Goal: Task Accomplishment & Management: Complete application form

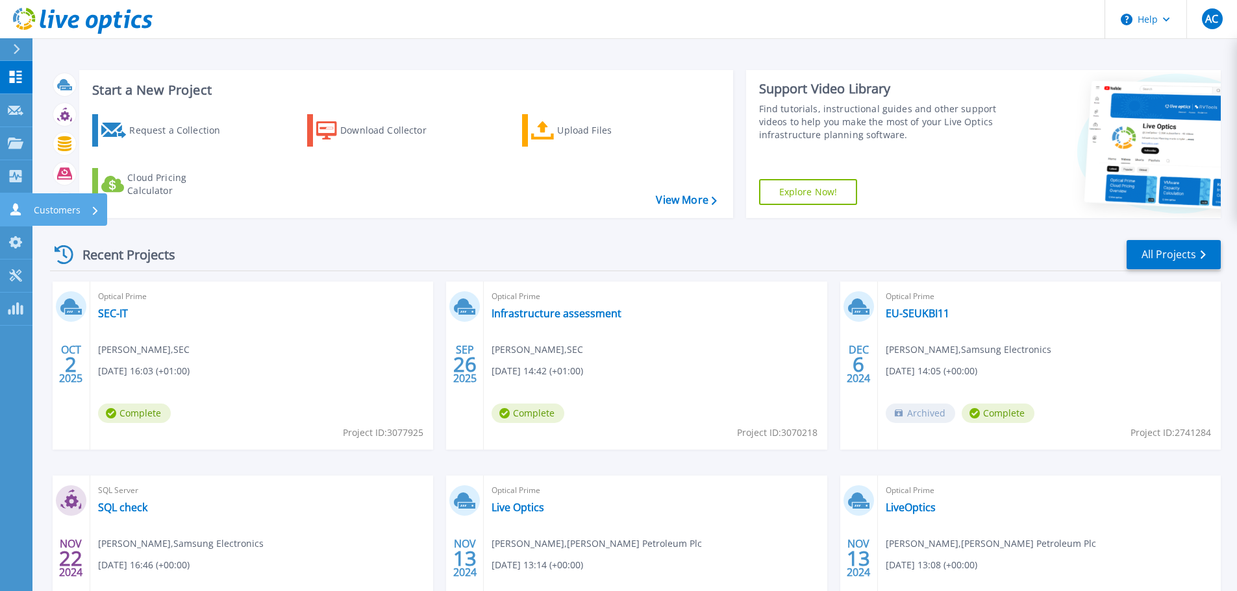
click at [14, 201] on link "Customers Customers" at bounding box center [16, 209] width 32 height 33
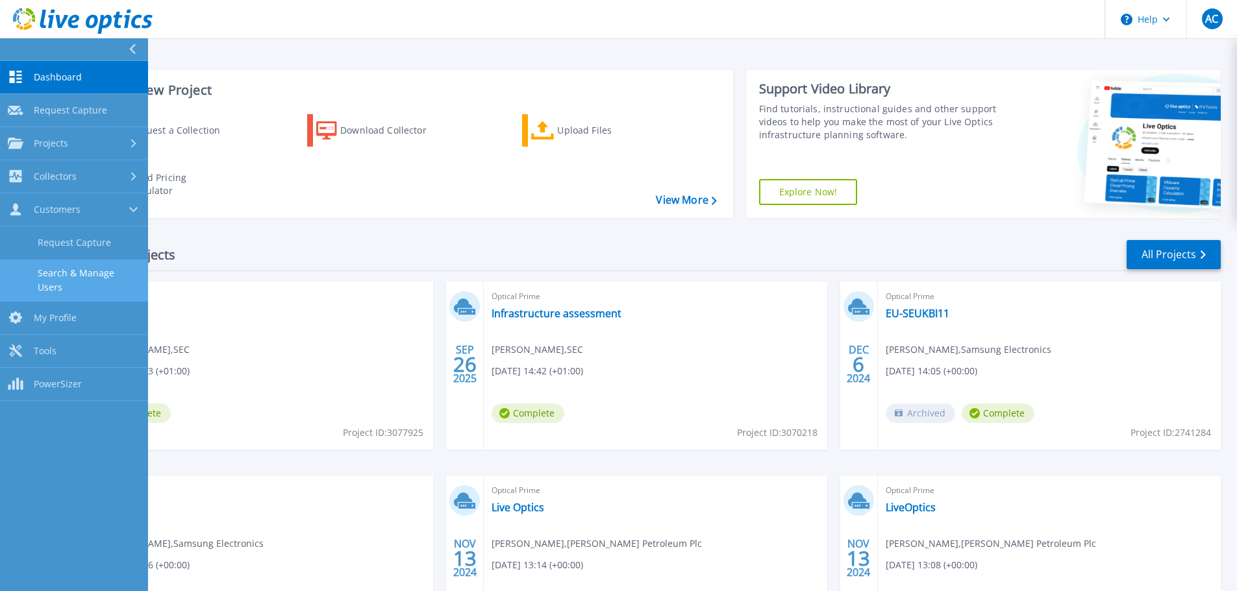
click at [84, 273] on link "Search & Manage Users" at bounding box center [74, 281] width 148 height 42
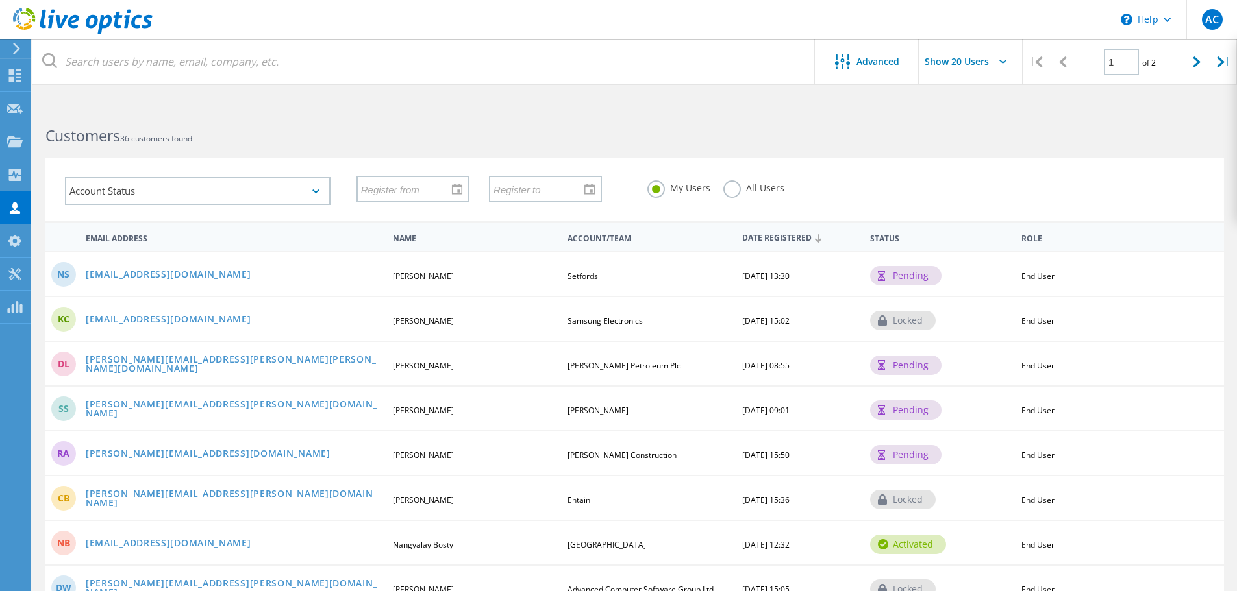
click at [926, 270] on div "pending" at bounding box center [905, 275] width 71 height 19
click at [123, 271] on link "nsmillie@setfords.co.uk" at bounding box center [169, 275] width 166 height 11
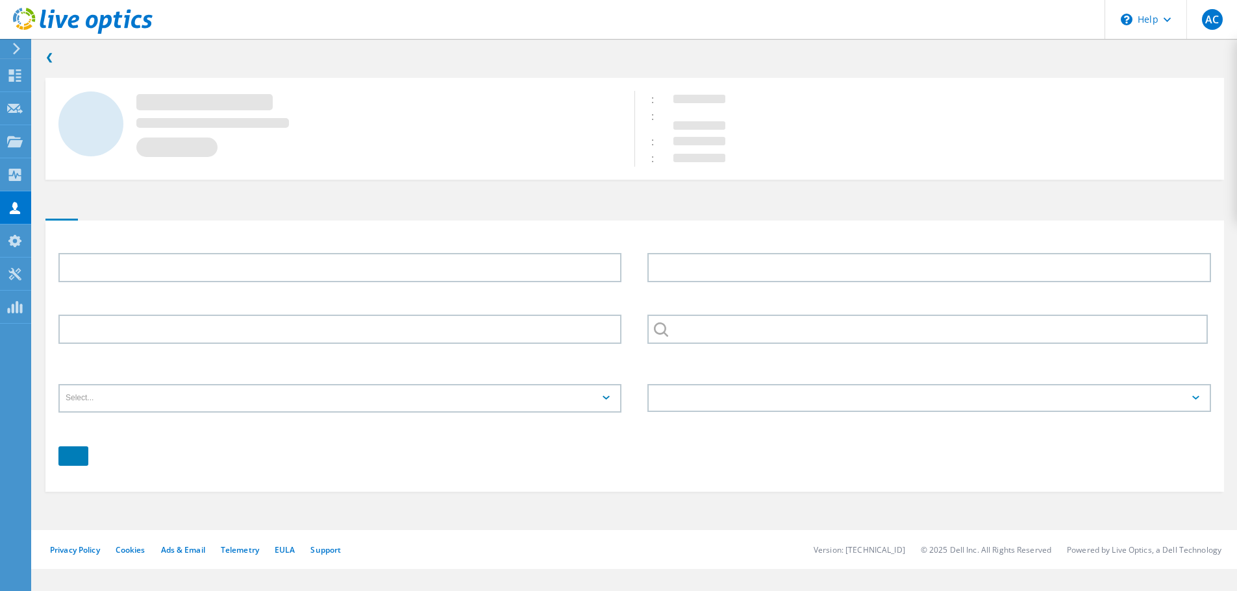
type input "Nicky"
type input "Smillie"
type input "Setfords"
type input "English"
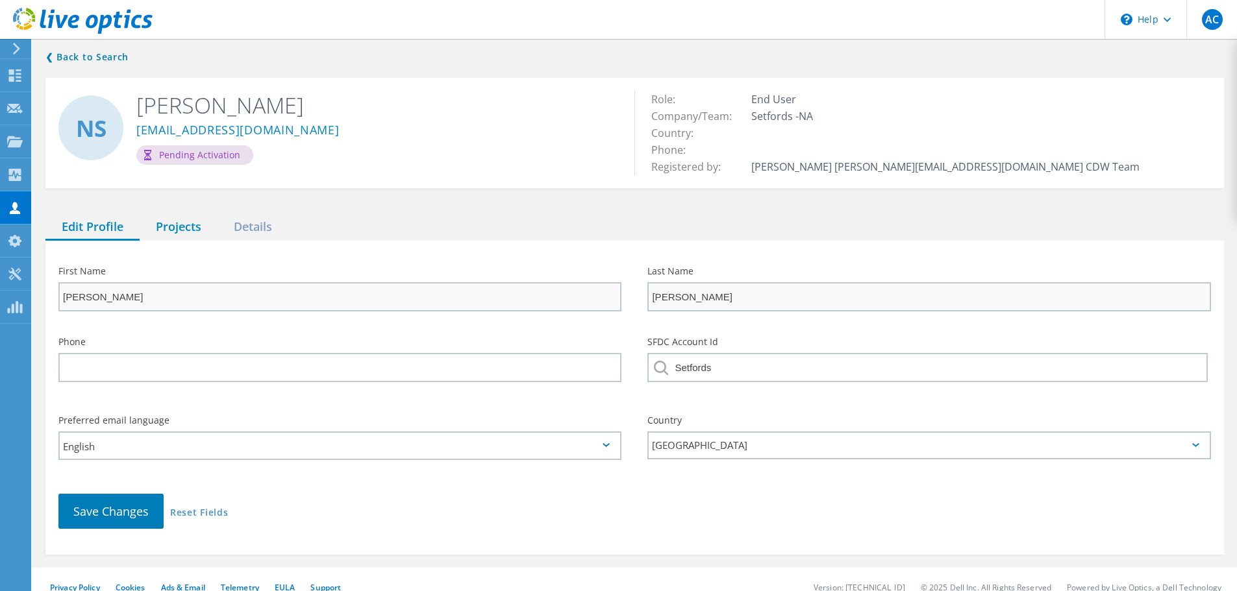
click at [169, 223] on div "Projects" at bounding box center [179, 227] width 78 height 27
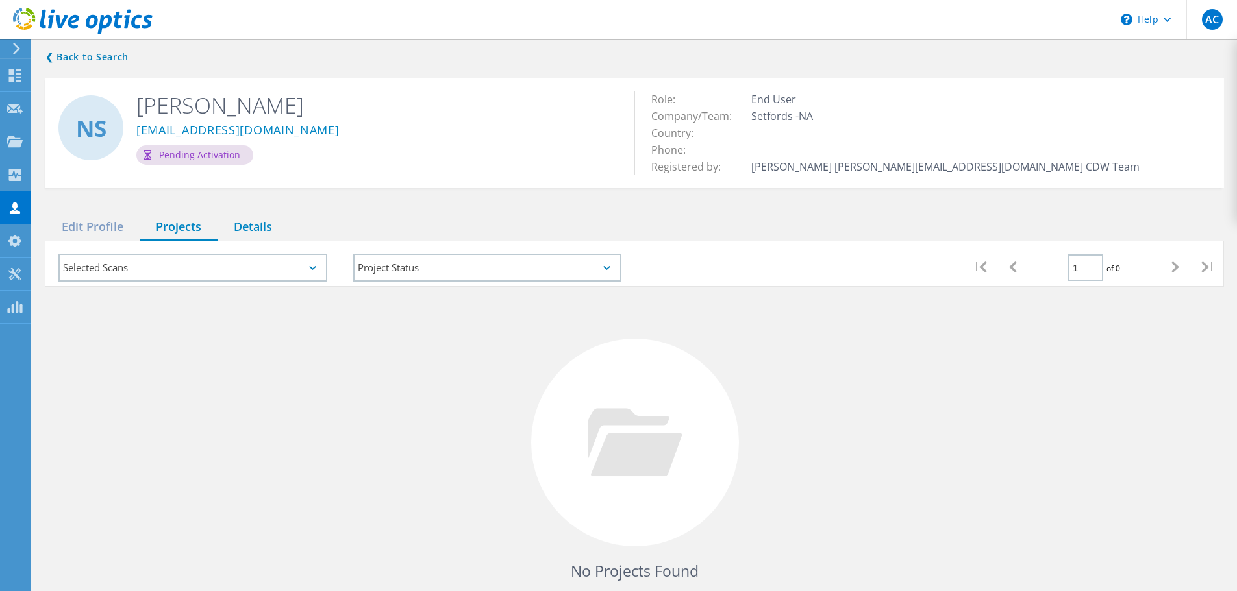
click at [258, 223] on div "Details" at bounding box center [252, 227] width 71 height 27
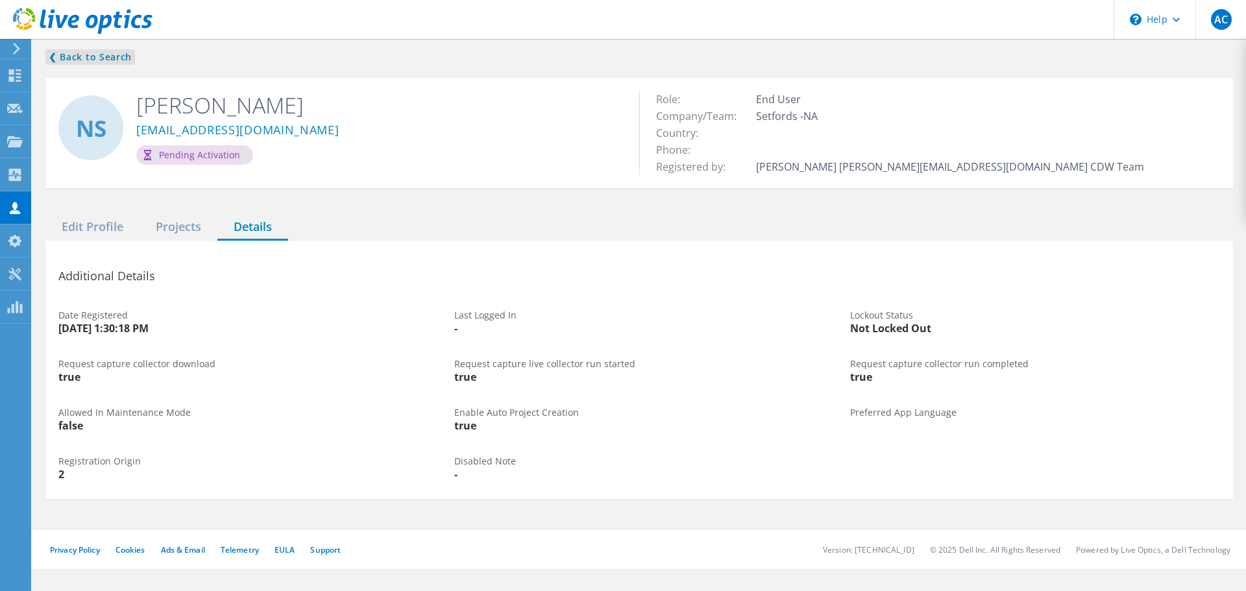
click at [88, 55] on link "❮ Back to Search" at bounding box center [90, 57] width 90 height 16
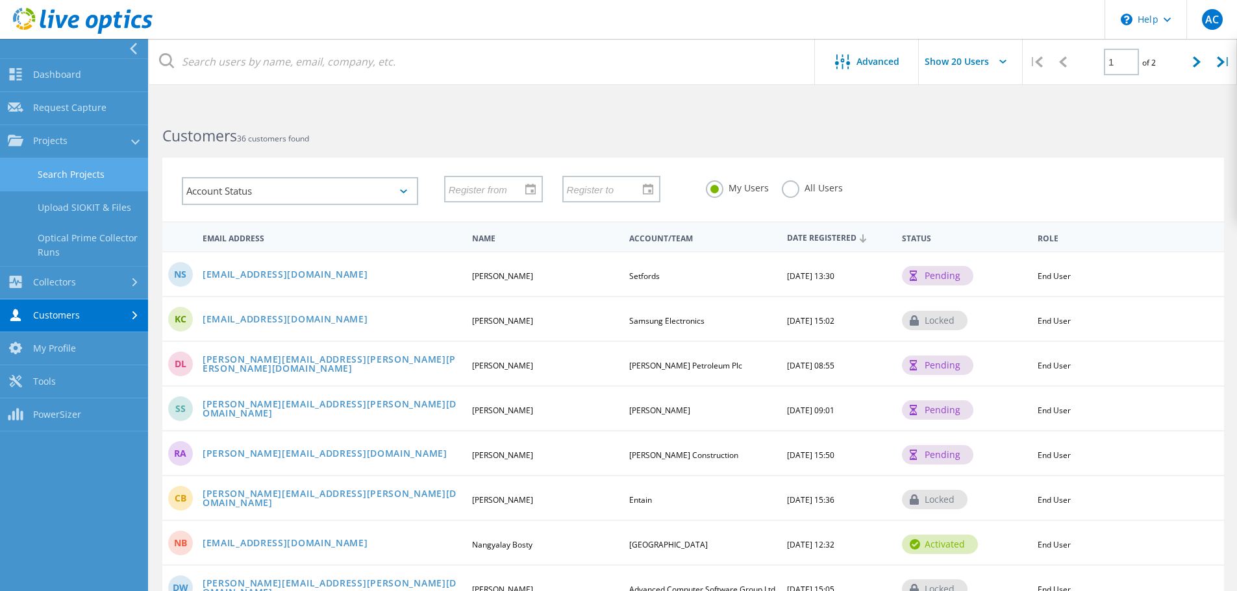
click at [75, 171] on link "Search Projects" at bounding box center [74, 174] width 148 height 33
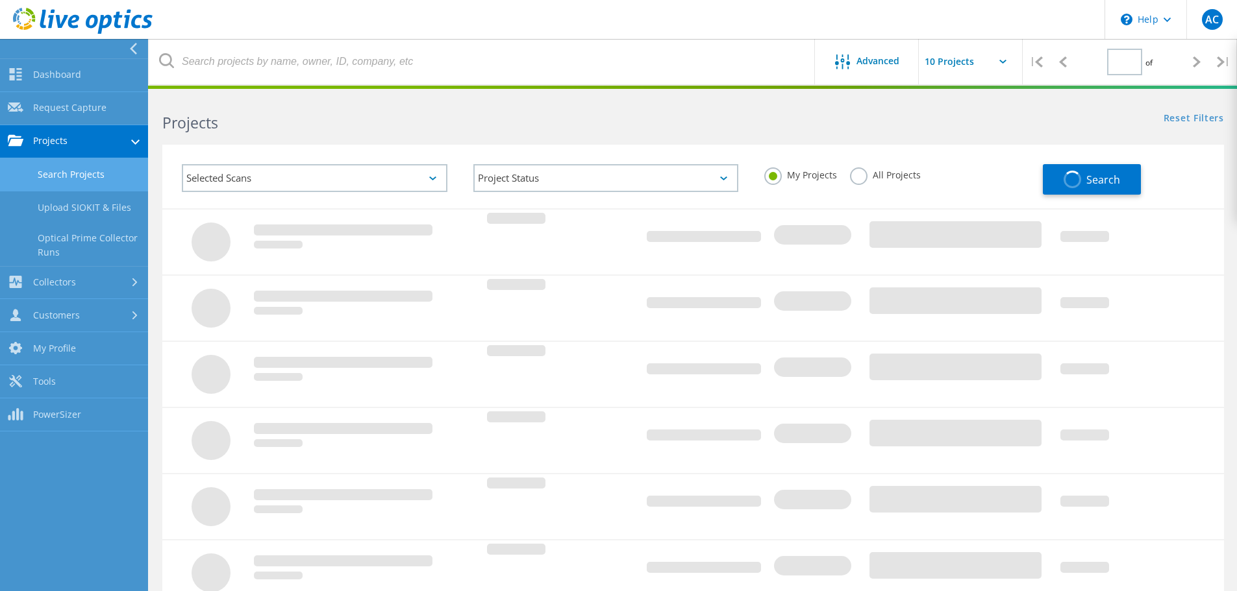
type input "1"
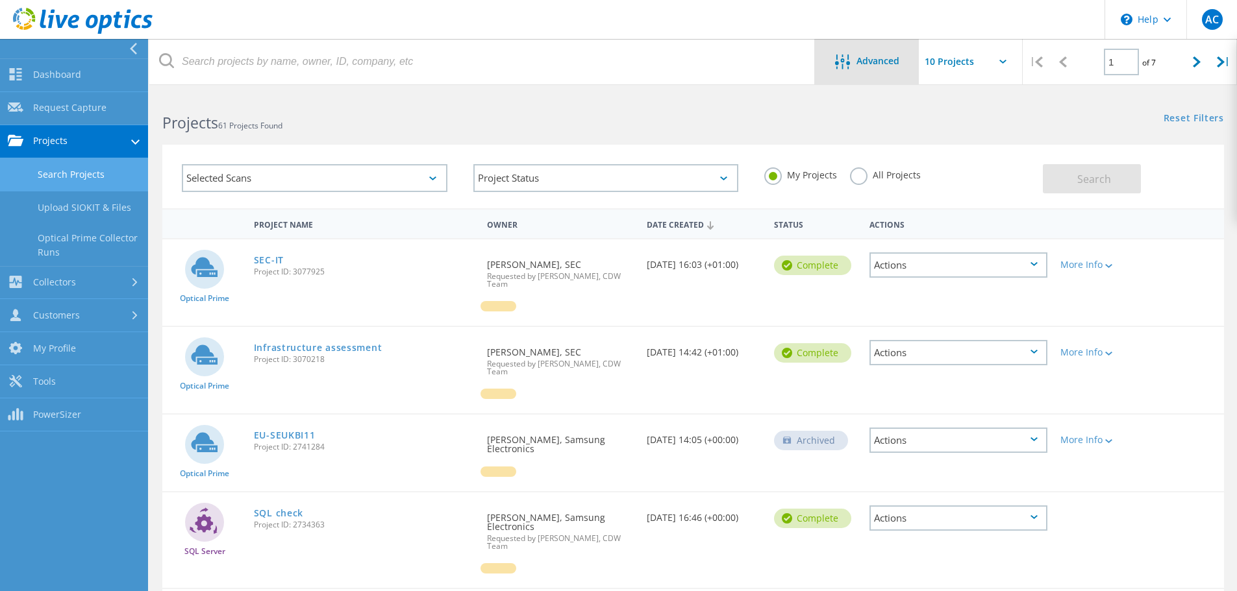
click at [840, 64] on icon at bounding box center [842, 62] width 15 height 15
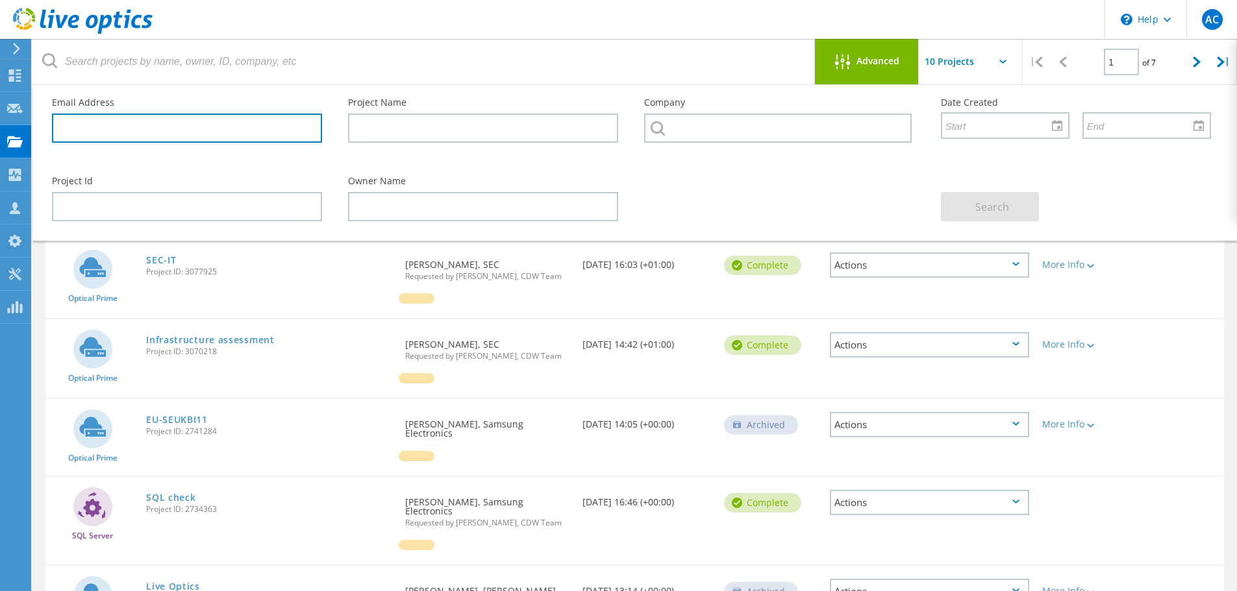
click at [118, 127] on input "text" at bounding box center [187, 128] width 270 height 29
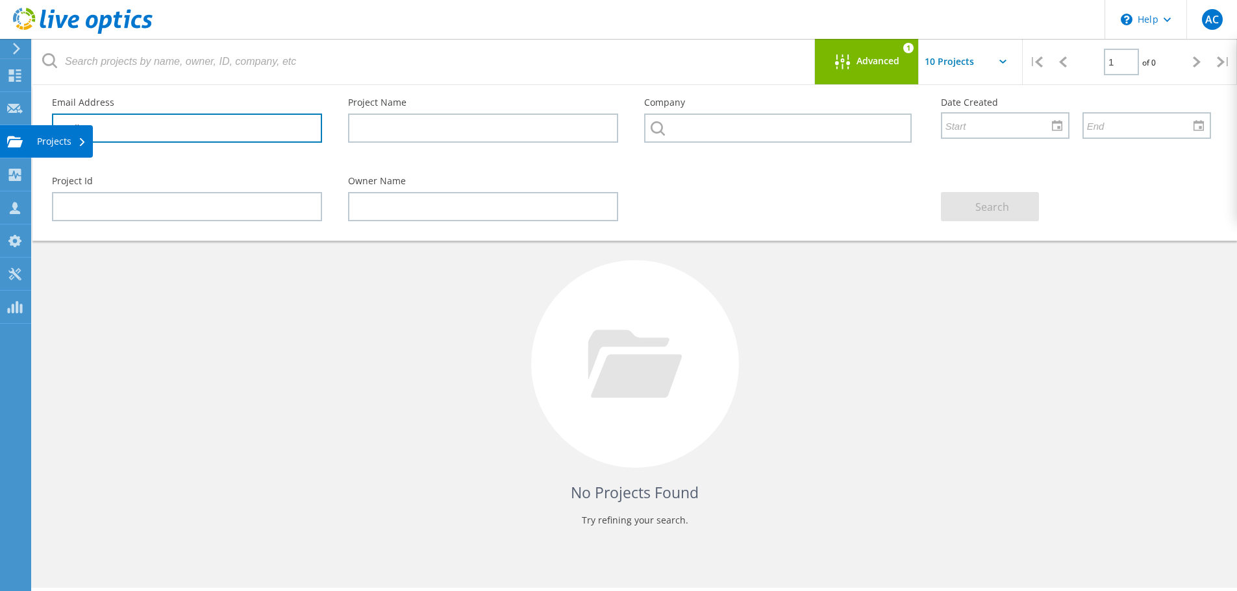
drag, startPoint x: 99, startPoint y: 127, endPoint x: 0, endPoint y: 133, distance: 98.9
click at [0, 134] on div "\n Help Explore Helpful Articles Contact Support AC Partner Team Member Adrian …" at bounding box center [618, 360] width 1237 height 533
click at [123, 129] on input "nsmil" at bounding box center [187, 128] width 270 height 29
type input "n"
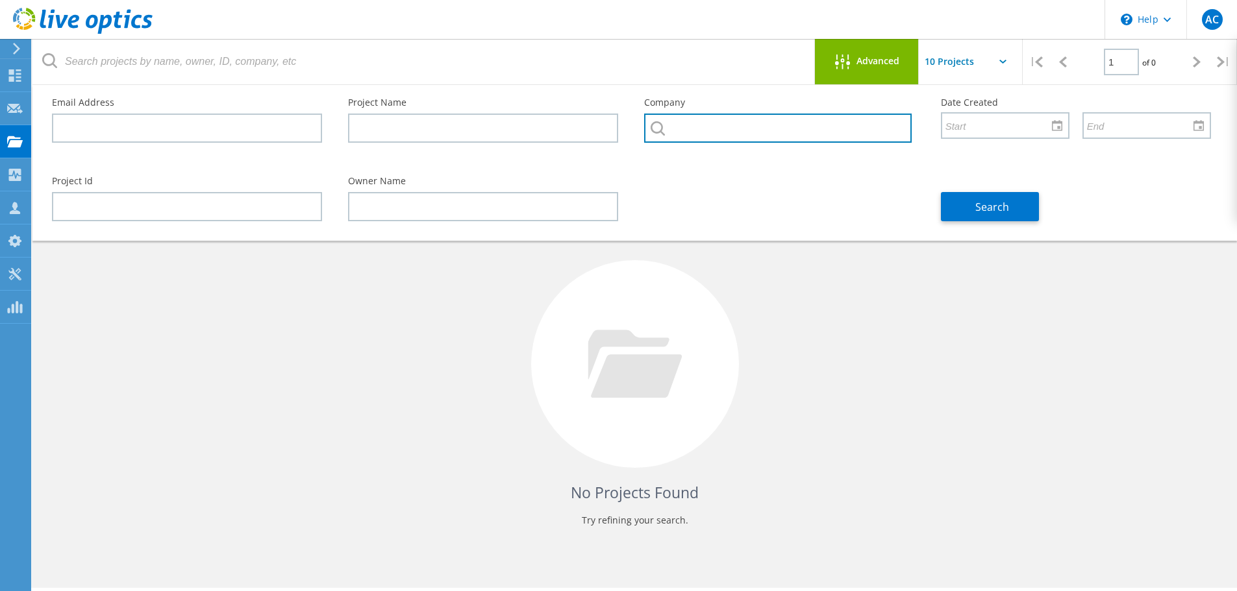
click at [712, 129] on input "text" at bounding box center [777, 128] width 267 height 29
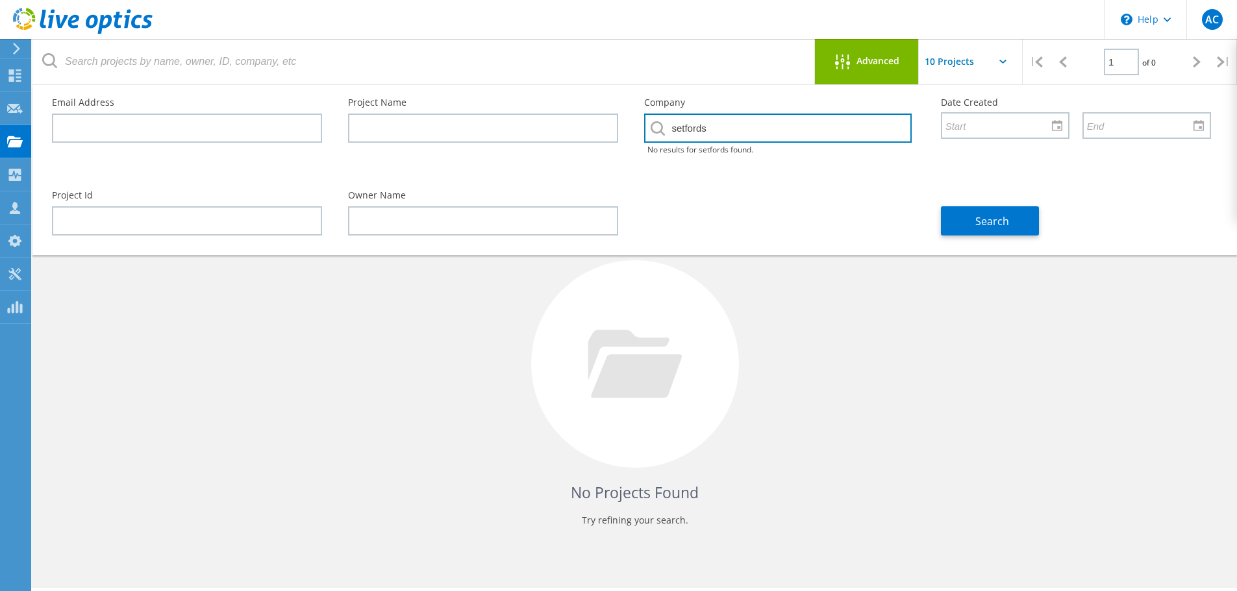
type input "setfords"
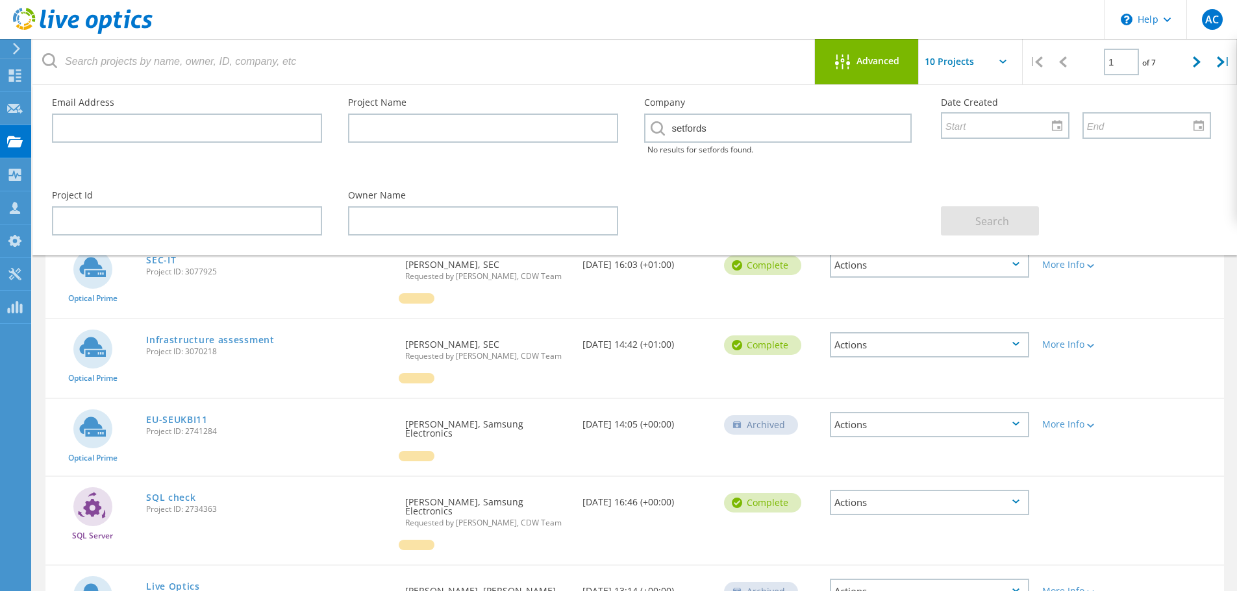
click at [861, 62] on span "Advanced" at bounding box center [877, 60] width 43 height 9
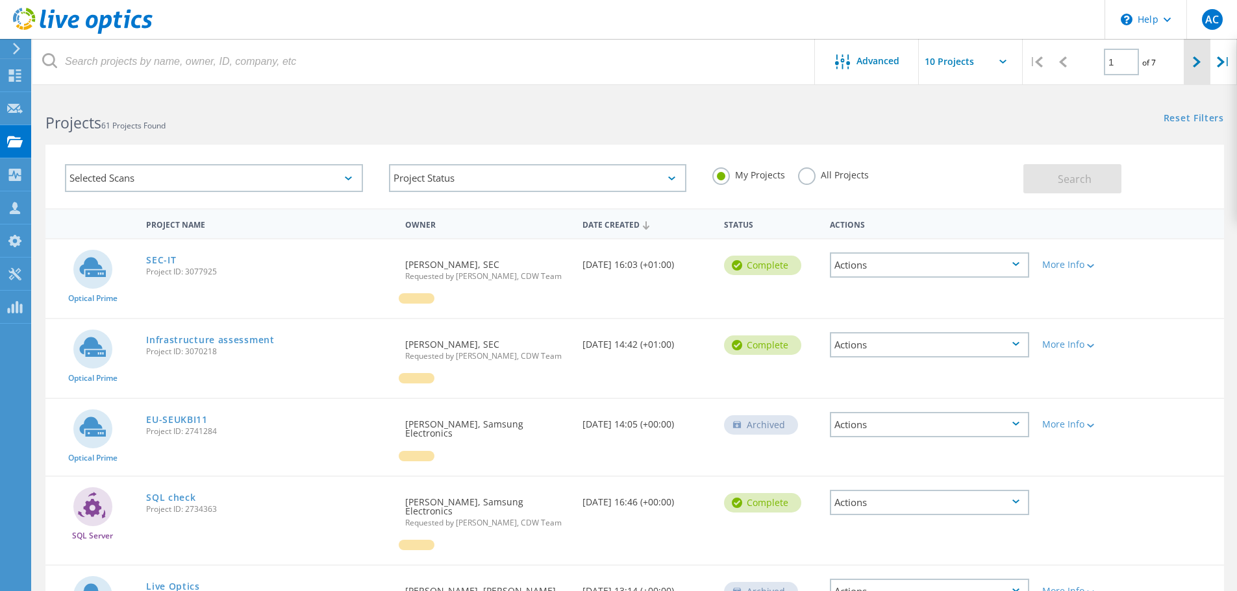
click at [1194, 61] on icon at bounding box center [1196, 61] width 8 height 11
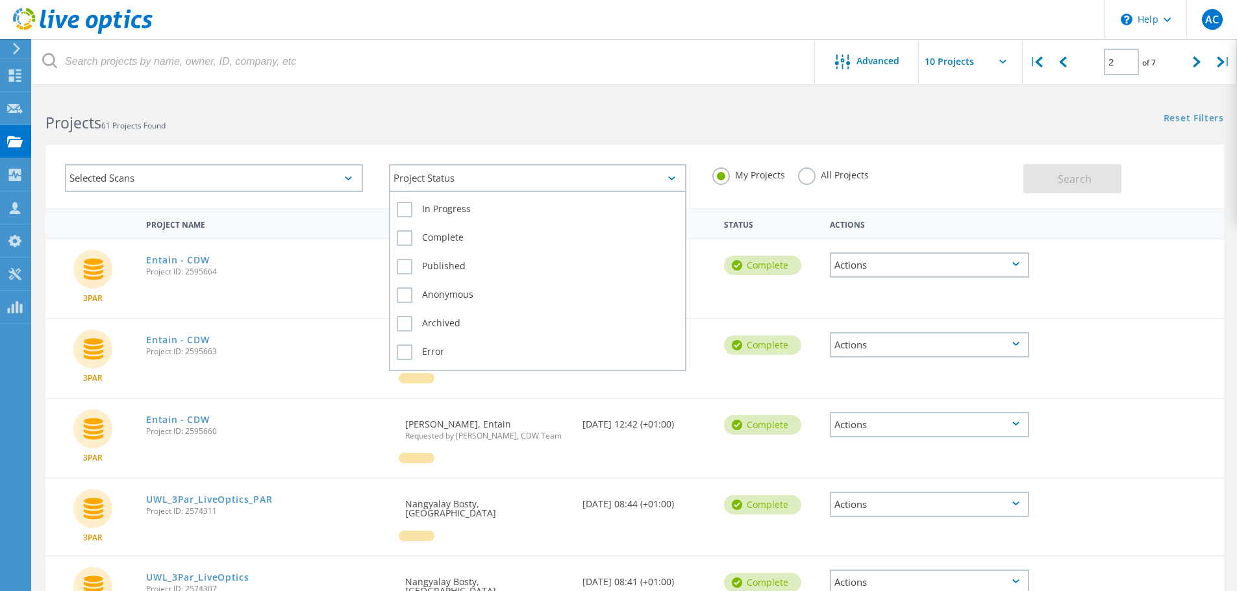
click at [545, 173] on div "Project Status" at bounding box center [538, 178] width 298 height 28
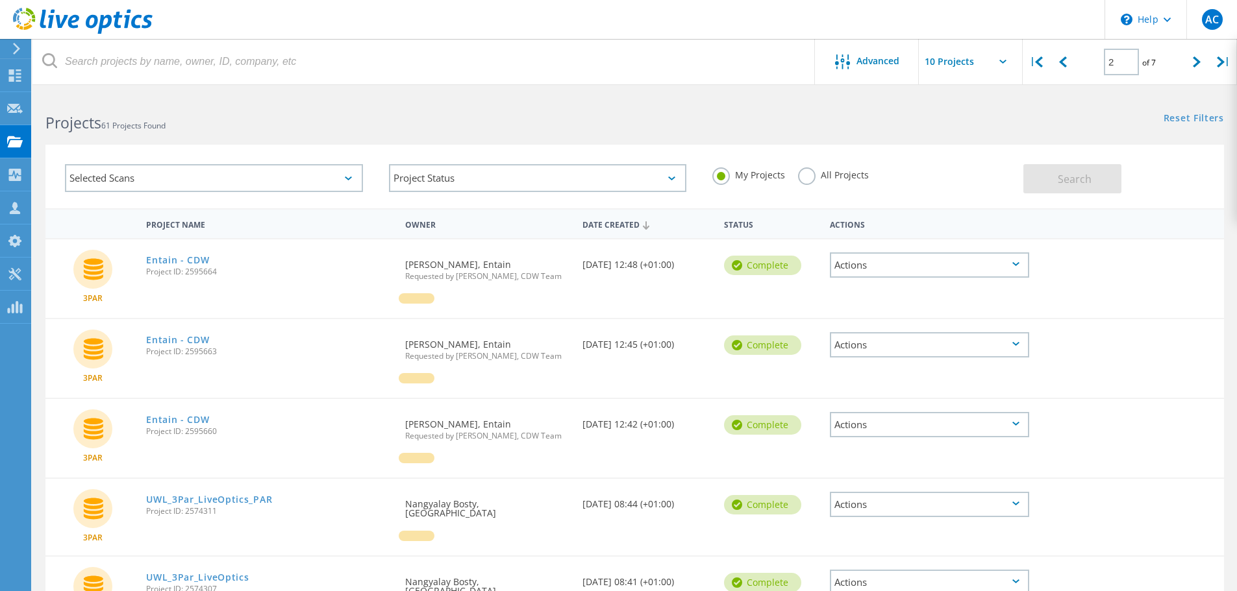
click at [662, 88] on div at bounding box center [618, 87] width 1237 height 3
click at [351, 175] on div "Selected Scans" at bounding box center [214, 178] width 298 height 28
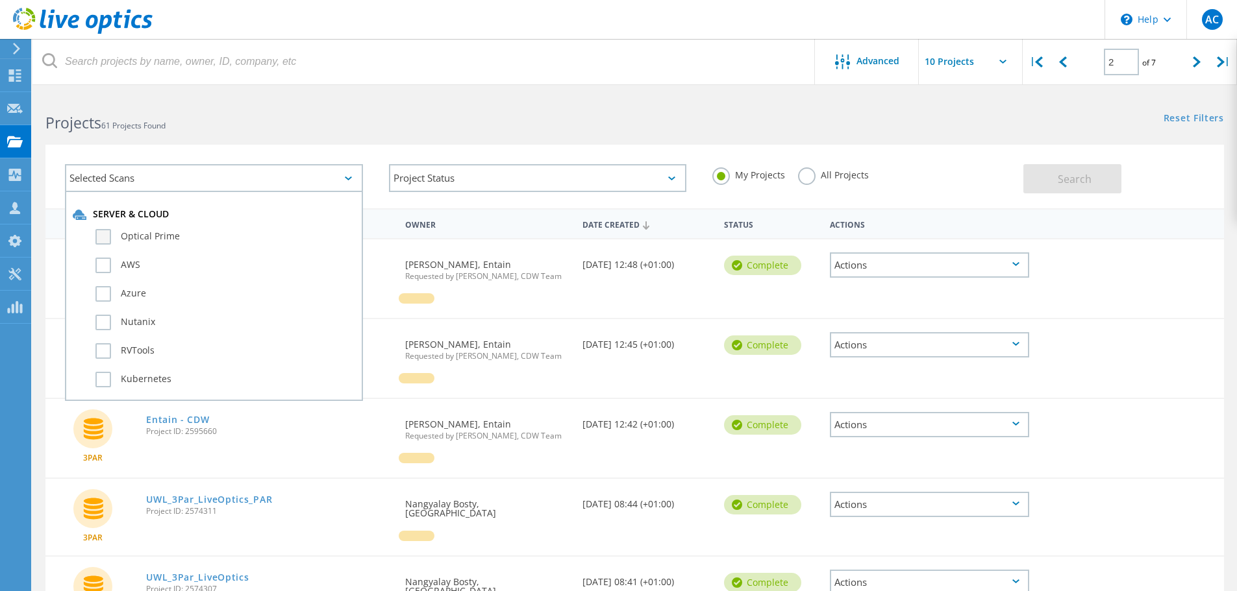
click at [109, 236] on label "Optical Prime" at bounding box center [225, 237] width 260 height 16
click at [0, 0] on input "Optical Prime" at bounding box center [0, 0] width 0 height 0
click at [1070, 176] on span "Search" at bounding box center [1074, 179] width 34 height 14
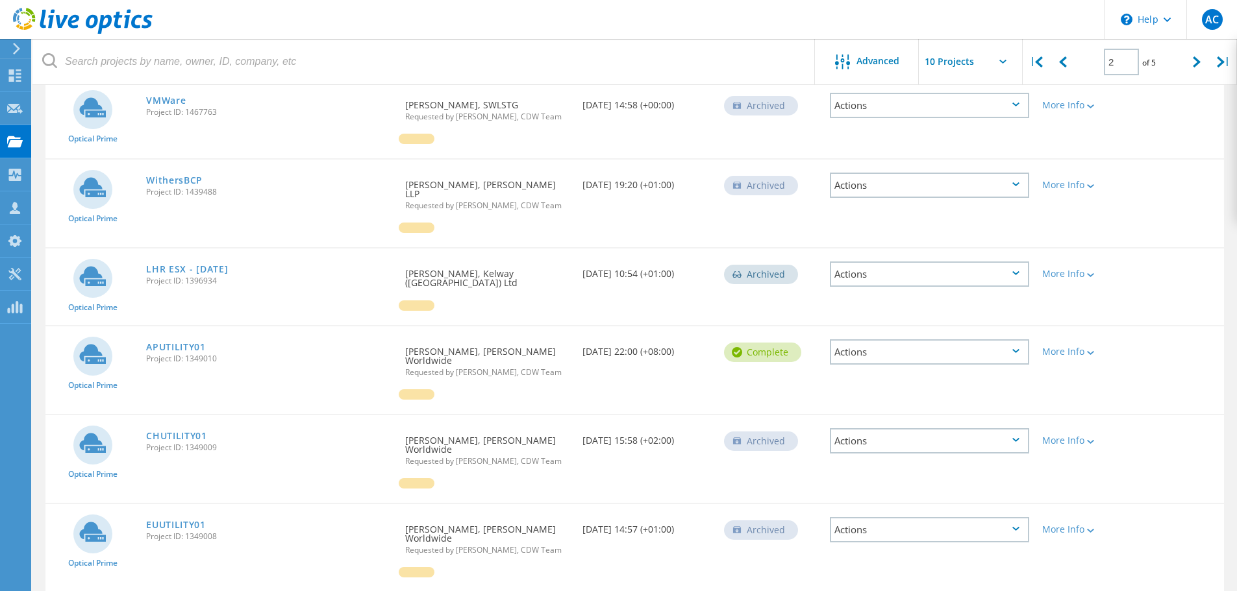
scroll to position [491, 0]
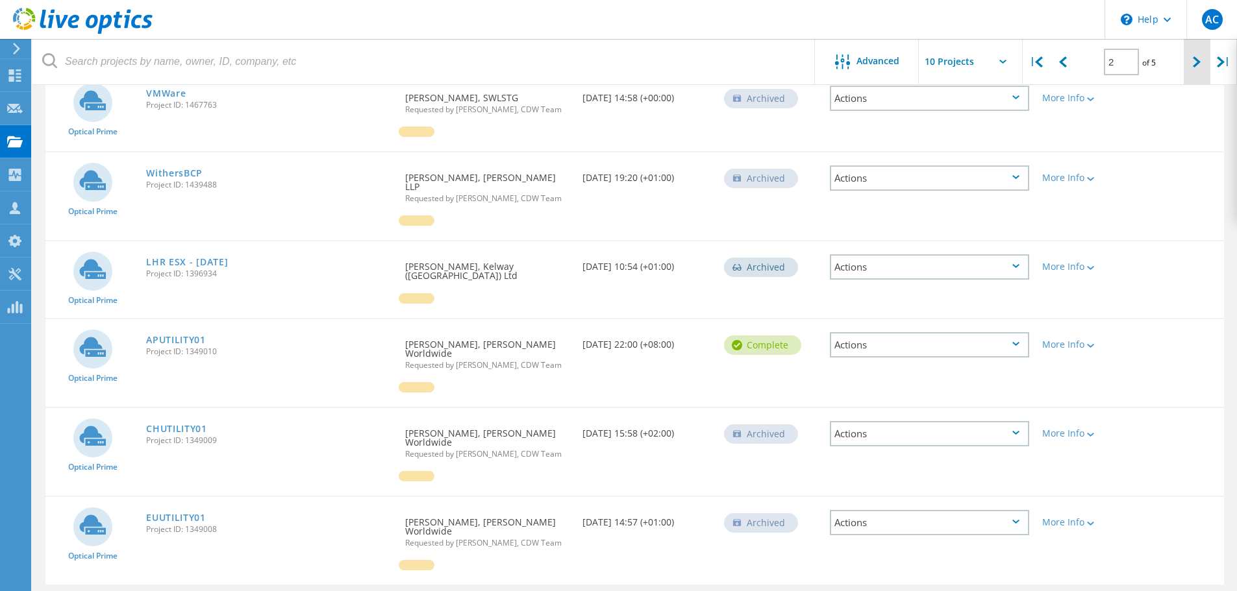
click at [1187, 58] on div at bounding box center [1196, 62] width 27 height 46
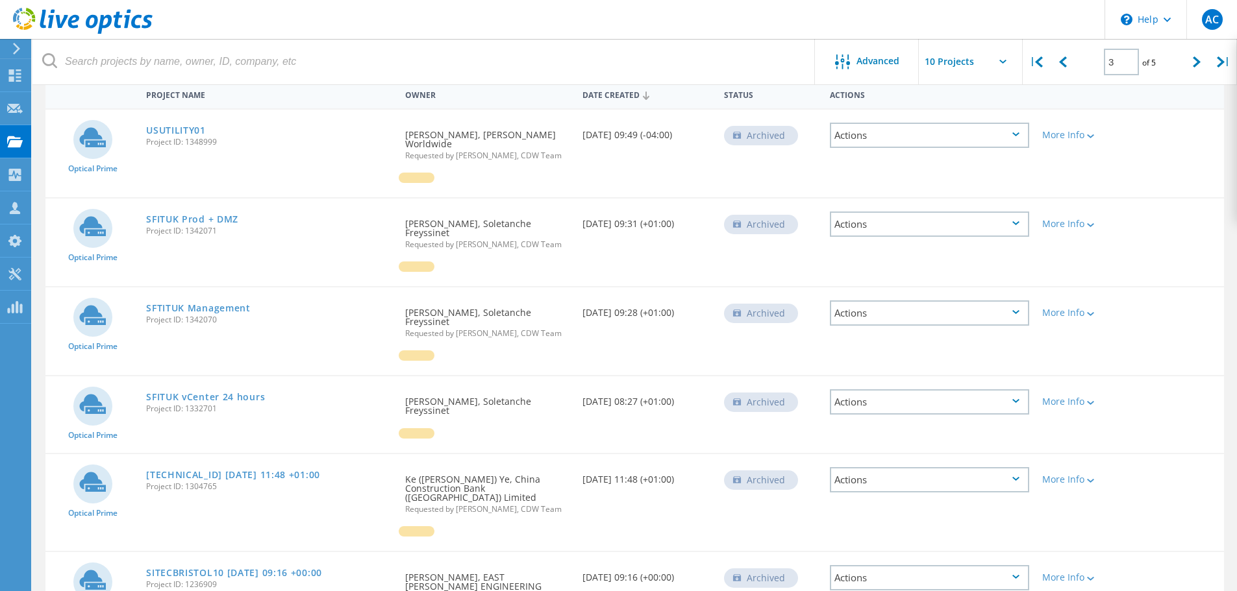
scroll to position [513, 0]
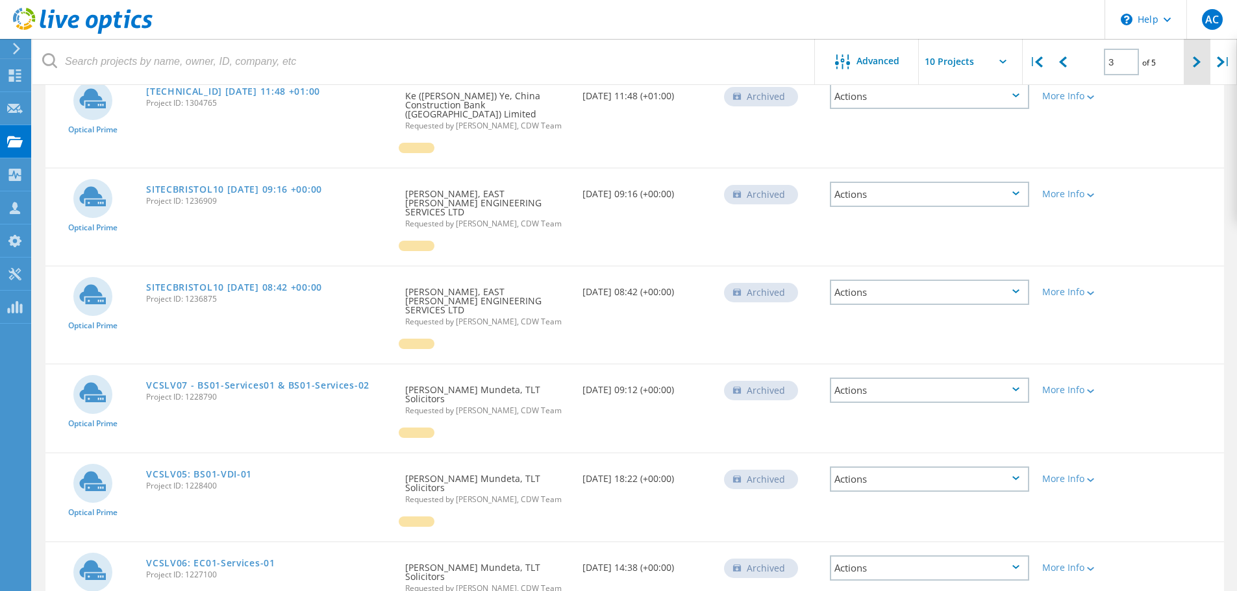
click at [1191, 58] on div at bounding box center [1196, 62] width 27 height 46
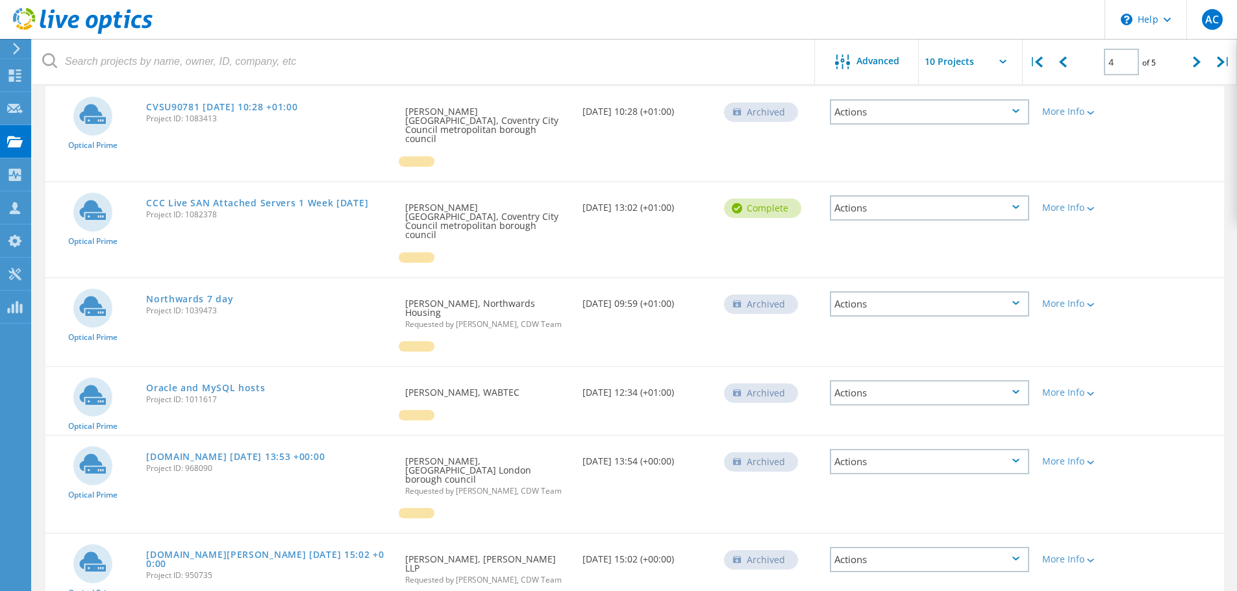
scroll to position [480, 0]
click at [1189, 58] on div at bounding box center [1196, 62] width 27 height 46
type input "5"
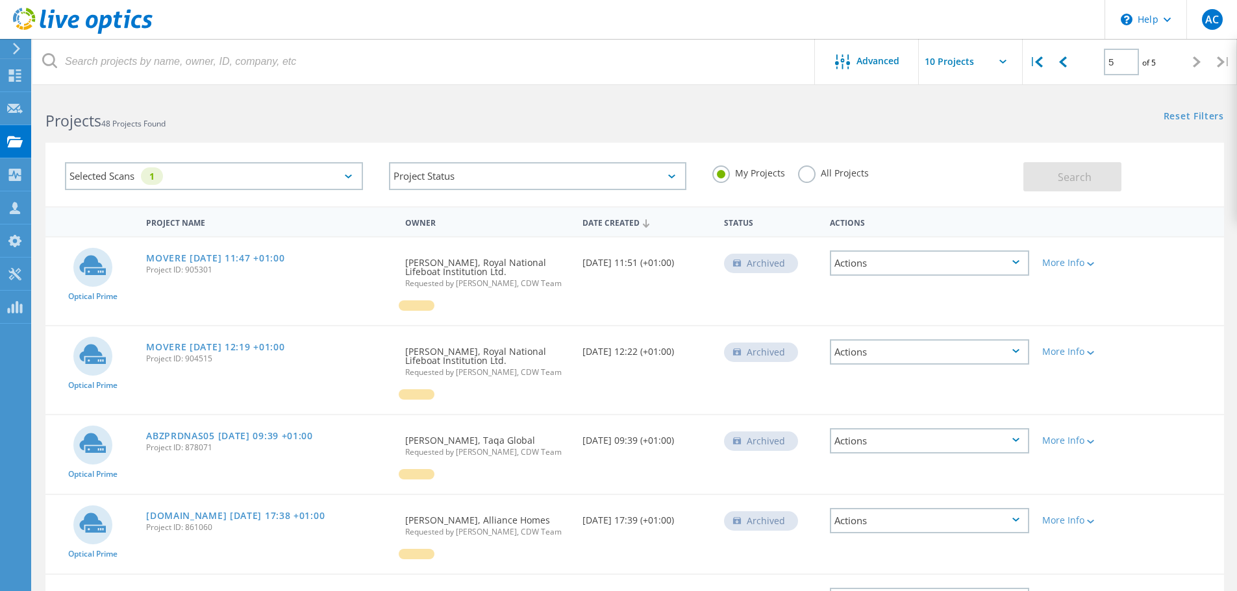
scroll to position [0, 0]
click at [17, 107] on icon at bounding box center [15, 109] width 16 height 12
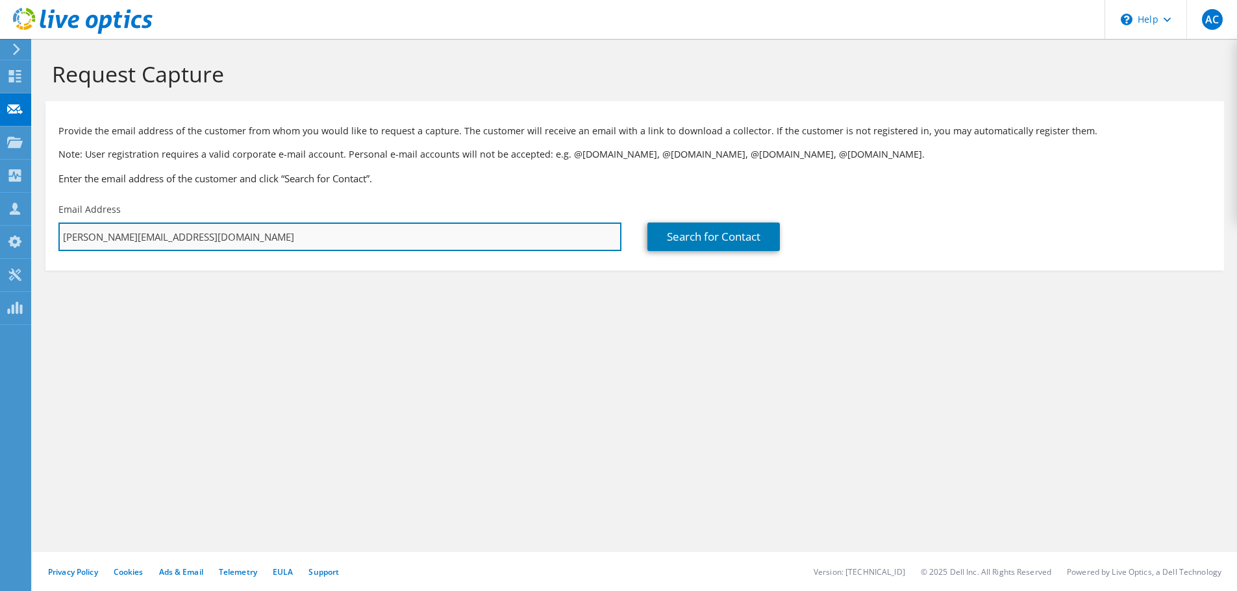
click at [130, 236] on input "[PERSON_NAME][EMAIL_ADDRESS][DOMAIN_NAME]" at bounding box center [339, 237] width 563 height 29
drag, startPoint x: 206, startPoint y: 236, endPoint x: 0, endPoint y: 204, distance: 208.2
click at [0, 204] on div "AC Partner Team Member Adrian Chapman a.chapman@uk.cdw.com CDW Team My Profile …" at bounding box center [618, 295] width 1237 height 591
type input "a"
type input "n"
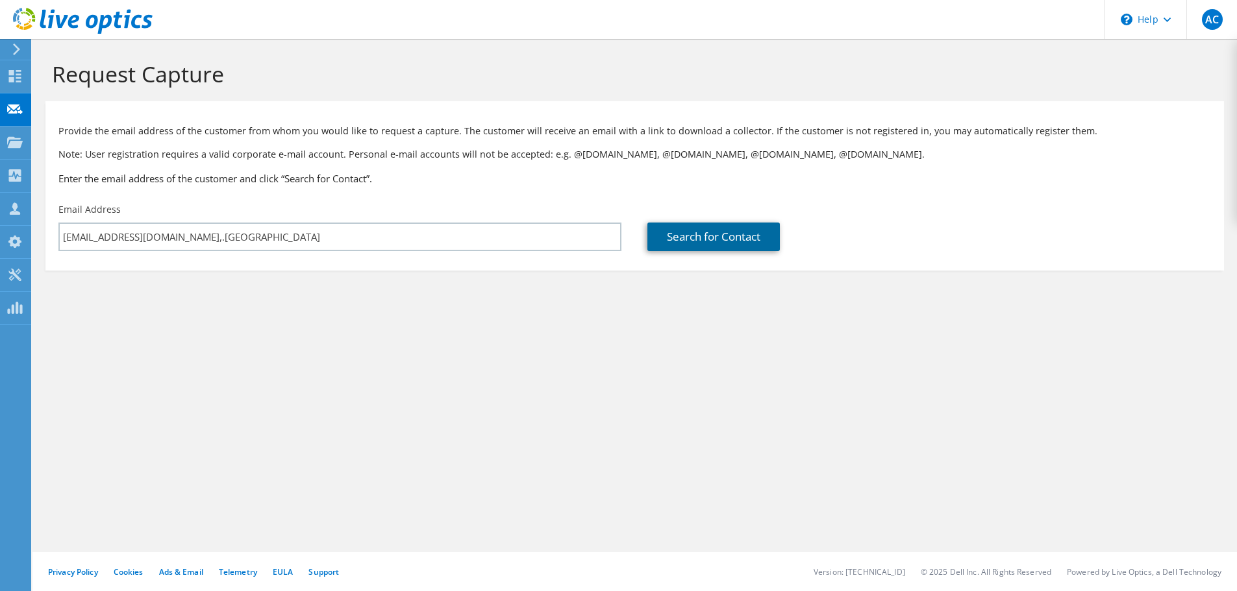
click at [724, 236] on link "Search for Contact" at bounding box center [713, 237] width 132 height 29
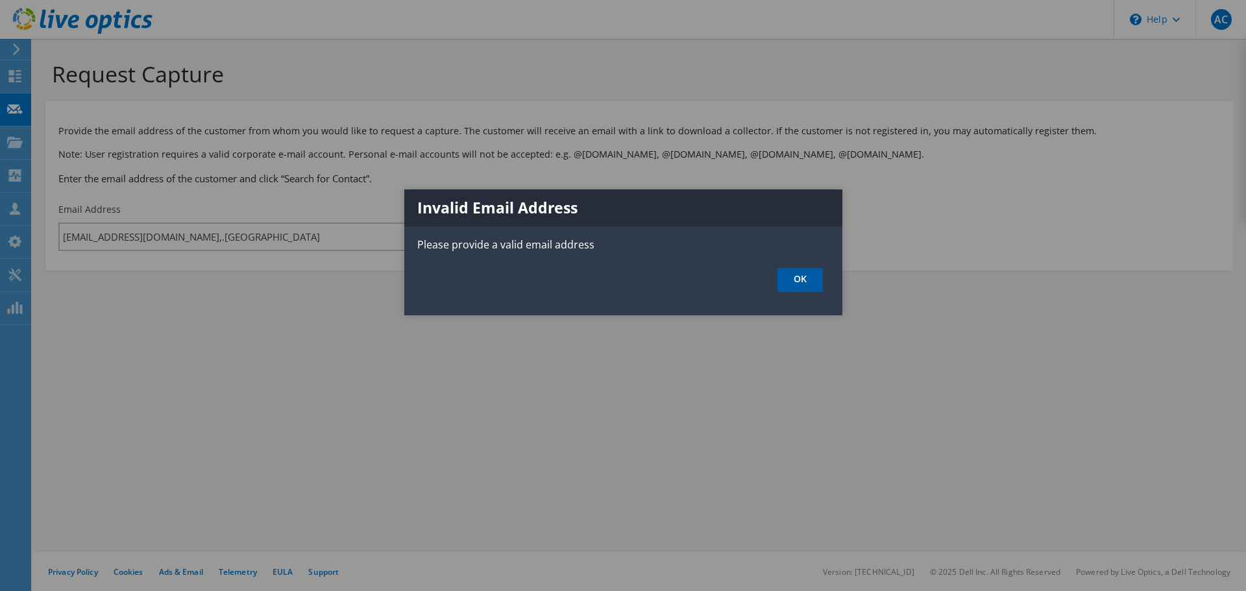
click at [793, 282] on link "OK" at bounding box center [800, 280] width 45 height 24
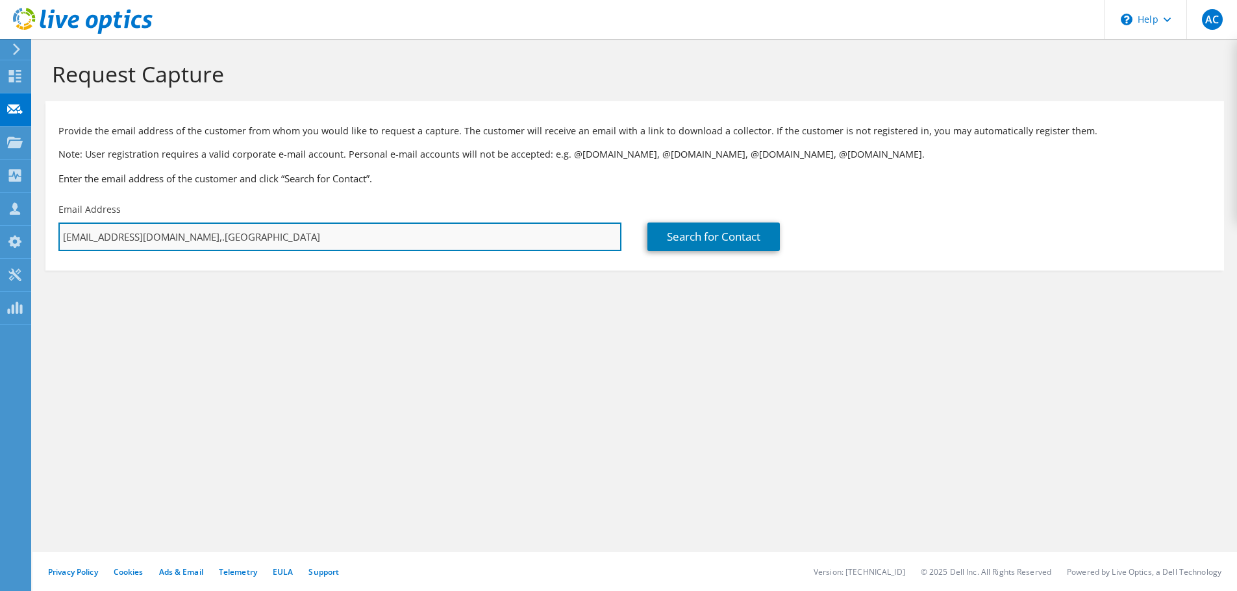
click at [221, 228] on input "nsmillie@setfords.co,.uk" at bounding box center [339, 237] width 563 height 29
type input "nsmillie@setfords.co.uk"
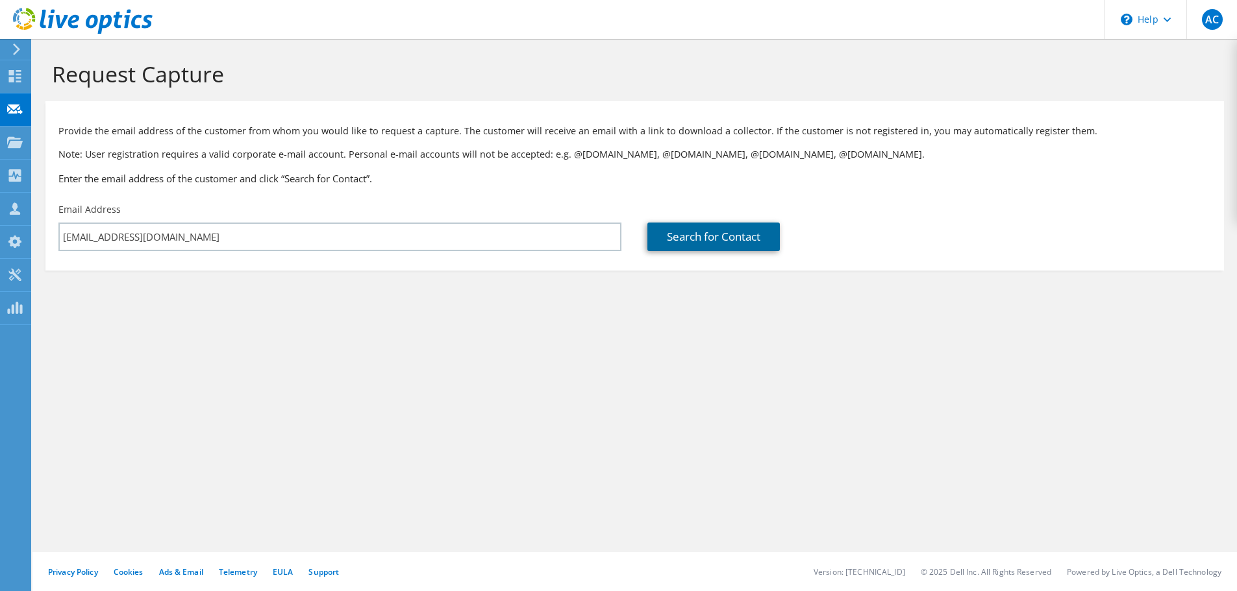
click at [745, 234] on link "Search for Contact" at bounding box center [713, 237] width 132 height 29
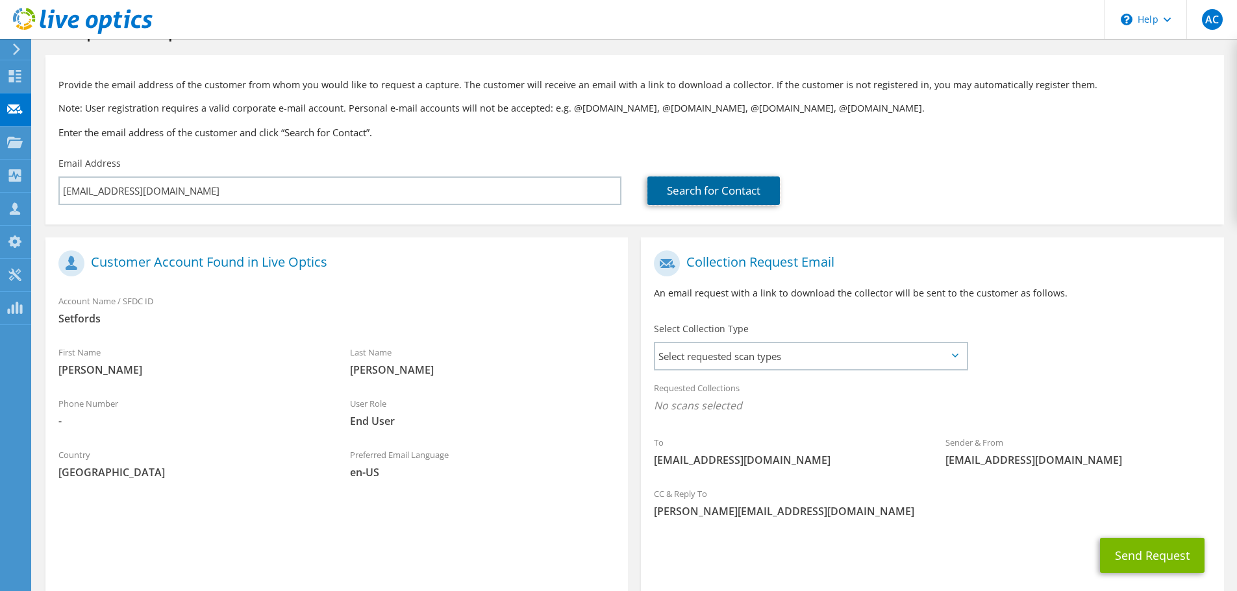
scroll to position [119, 0]
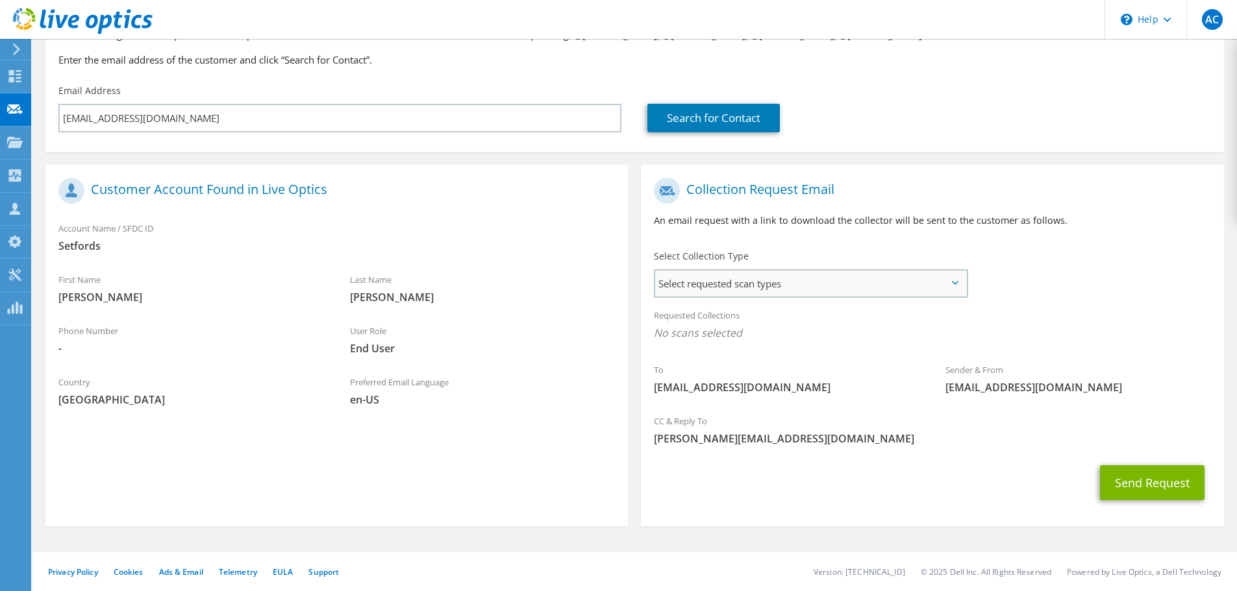
click at [715, 280] on span "Select requested scan types" at bounding box center [810, 284] width 311 height 26
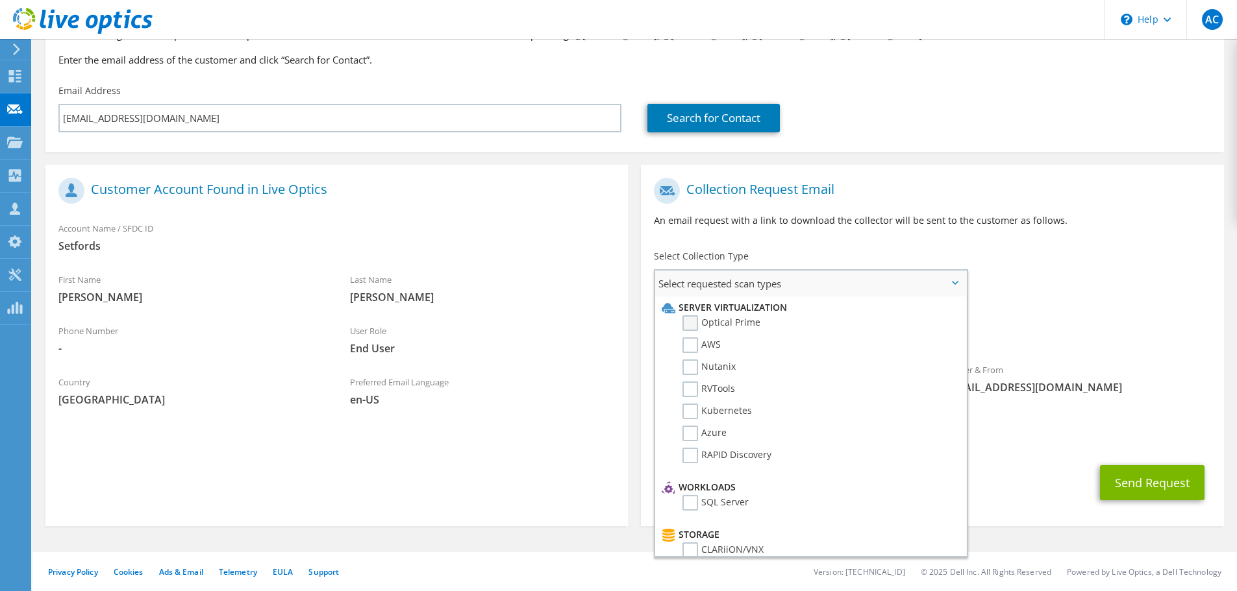
click at [693, 325] on label "Optical Prime" at bounding box center [721, 323] width 78 height 16
click at [0, 0] on input "Optical Prime" at bounding box center [0, 0] width 0 height 0
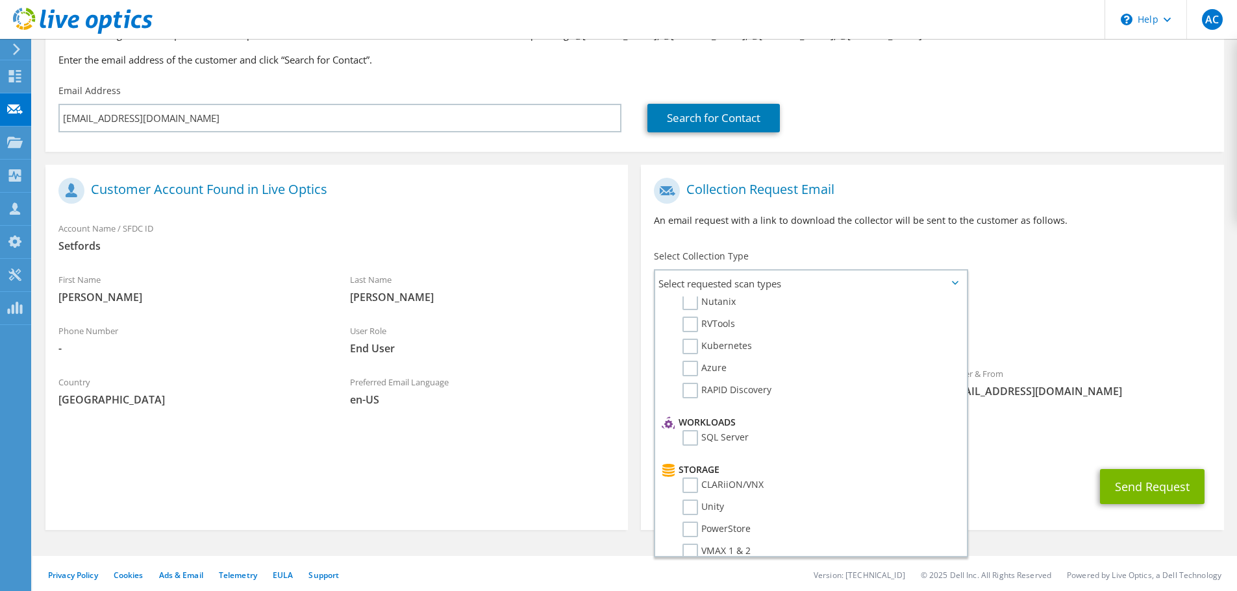
scroll to position [0, 0]
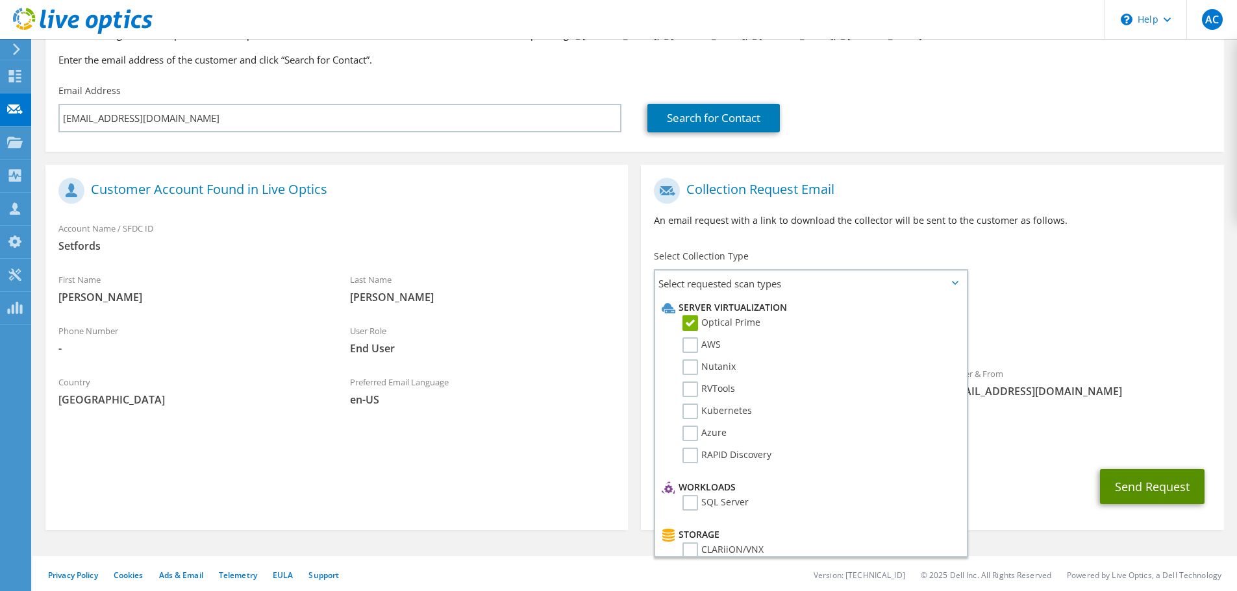
click at [1168, 484] on button "Send Request" at bounding box center [1152, 486] width 105 height 35
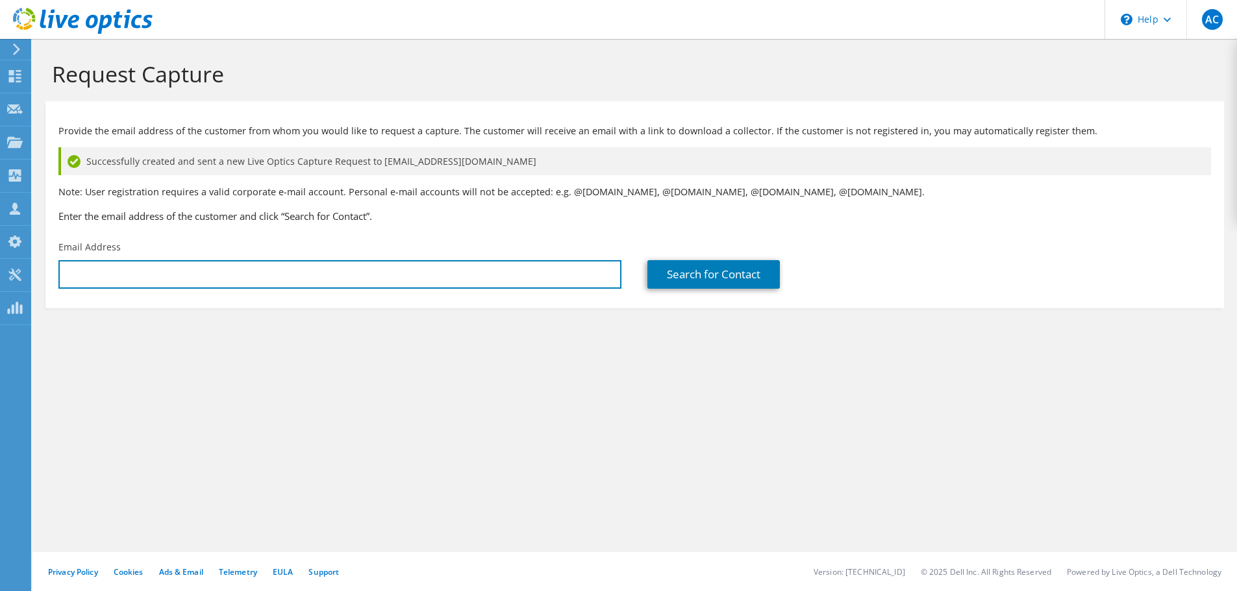
type input "[PERSON_NAME][EMAIL_ADDRESS][DOMAIN_NAME]"
